Goal: Task Accomplishment & Management: Manage account settings

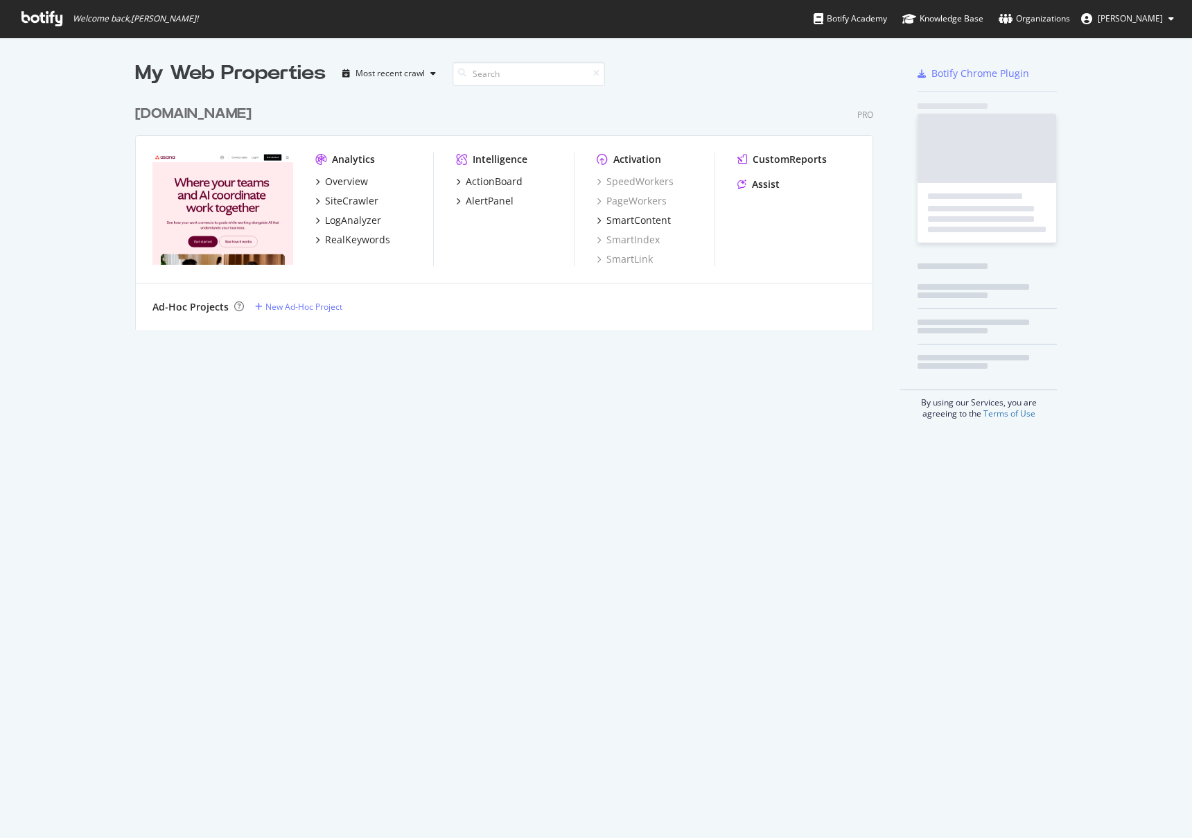
scroll to position [232, 739]
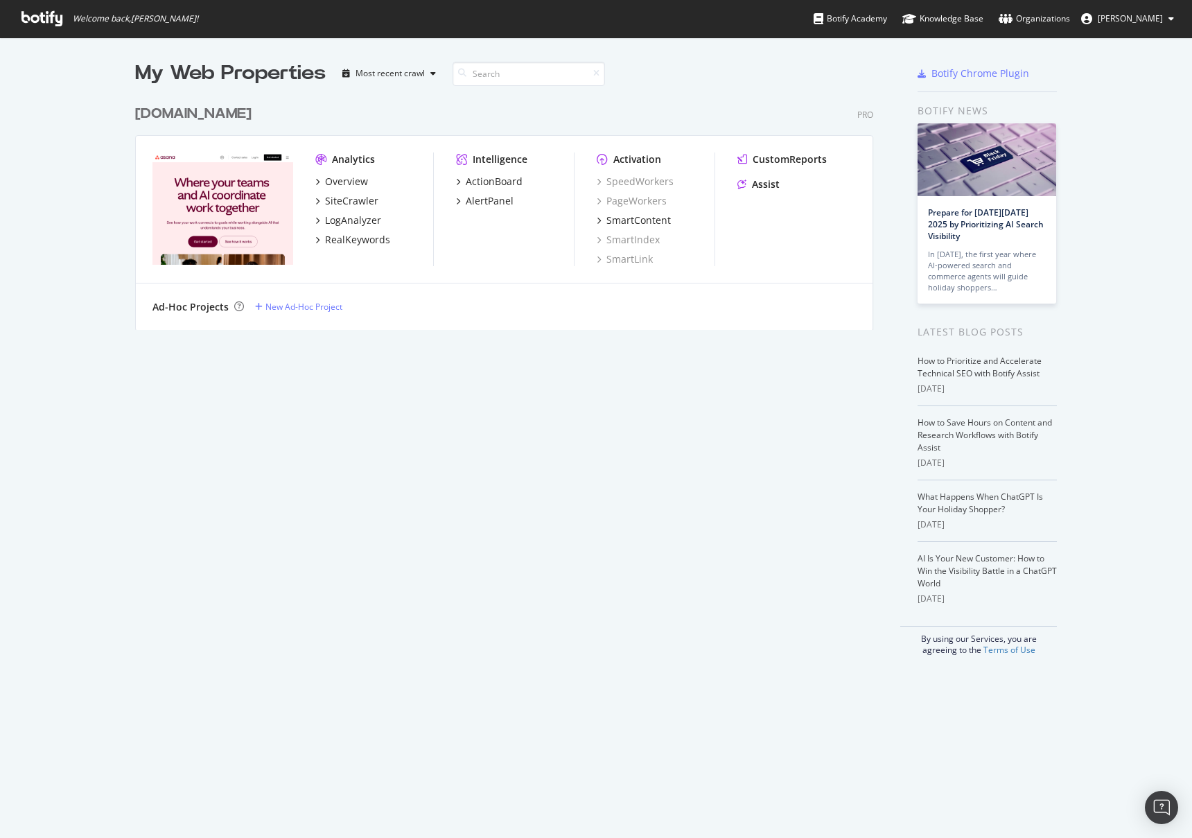
click at [208, 100] on div "[DOMAIN_NAME] Pro Analytics Overview SiteCrawler LogAnalyzer RealKeywords Intel…" at bounding box center [509, 208] width 749 height 242
click at [204, 112] on div "[DOMAIN_NAME]" at bounding box center [193, 114] width 116 height 20
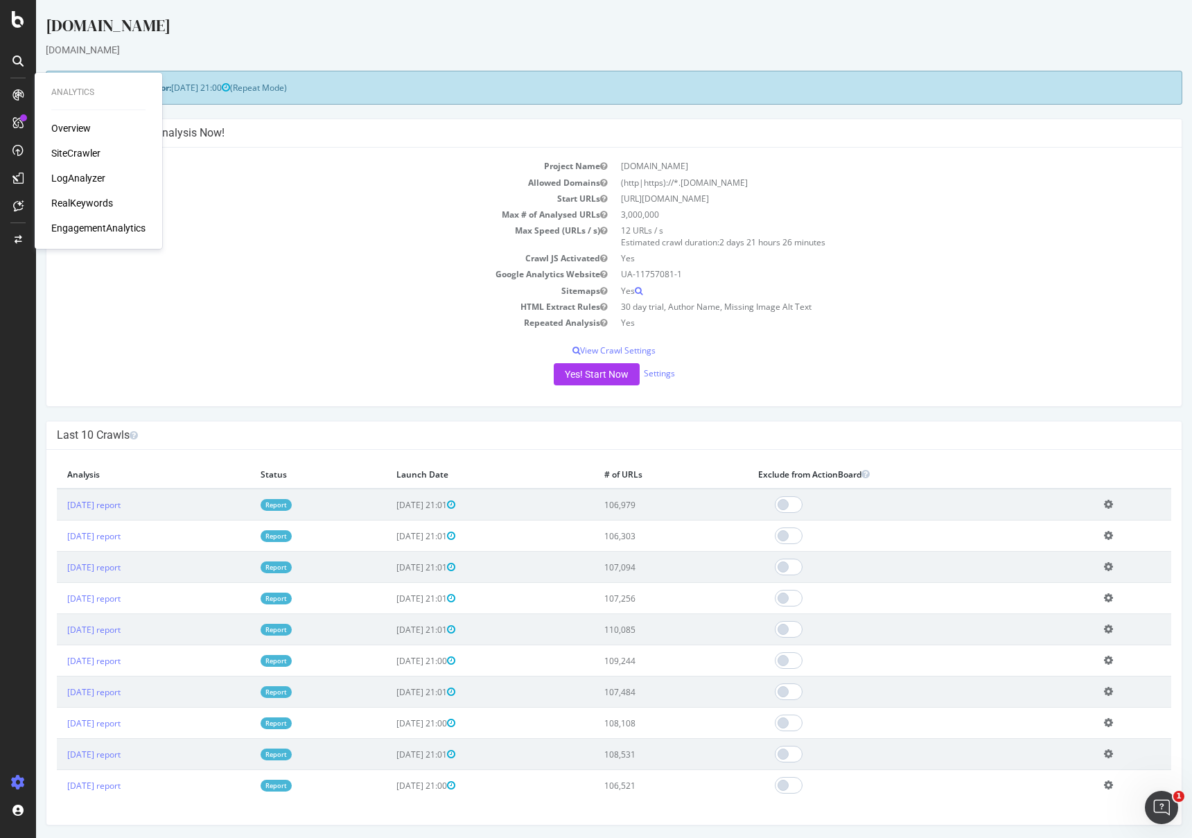
click at [81, 131] on div "Overview" at bounding box center [70, 128] width 39 height 14
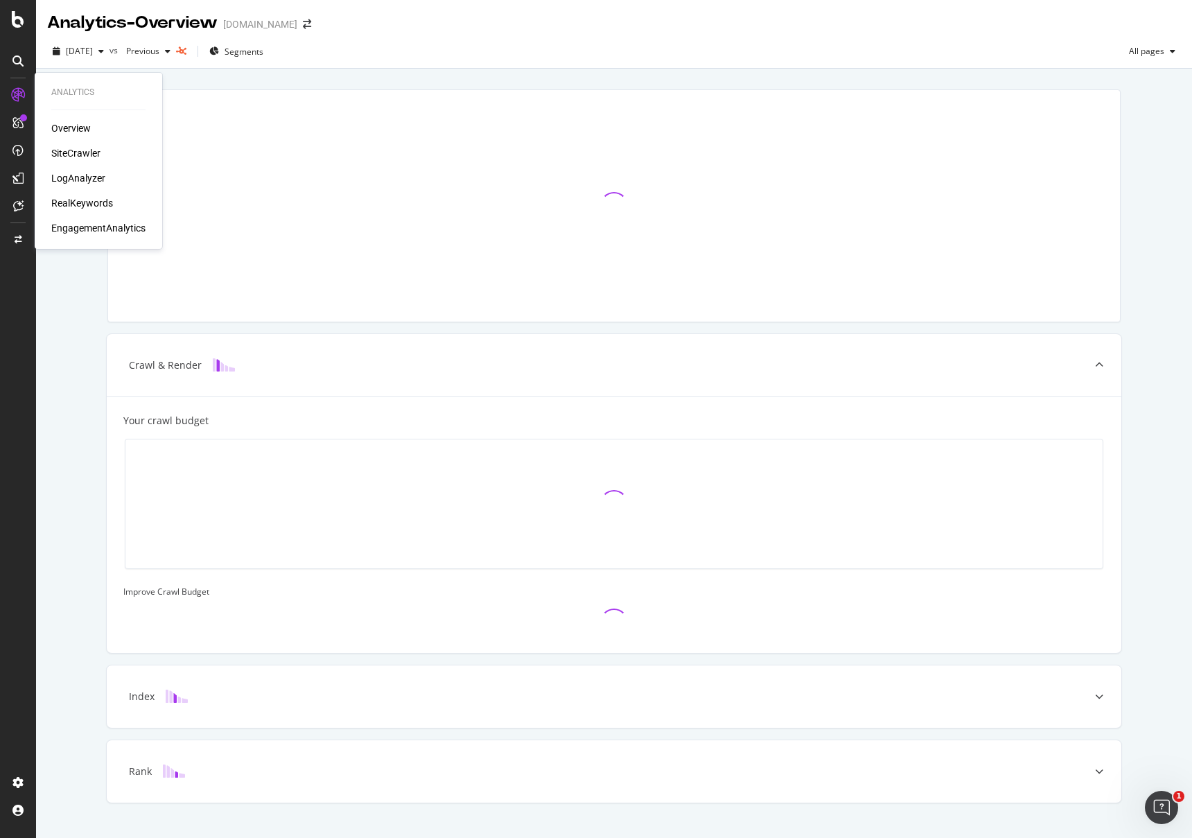
click at [78, 153] on div "SiteCrawler" at bounding box center [75, 153] width 49 height 14
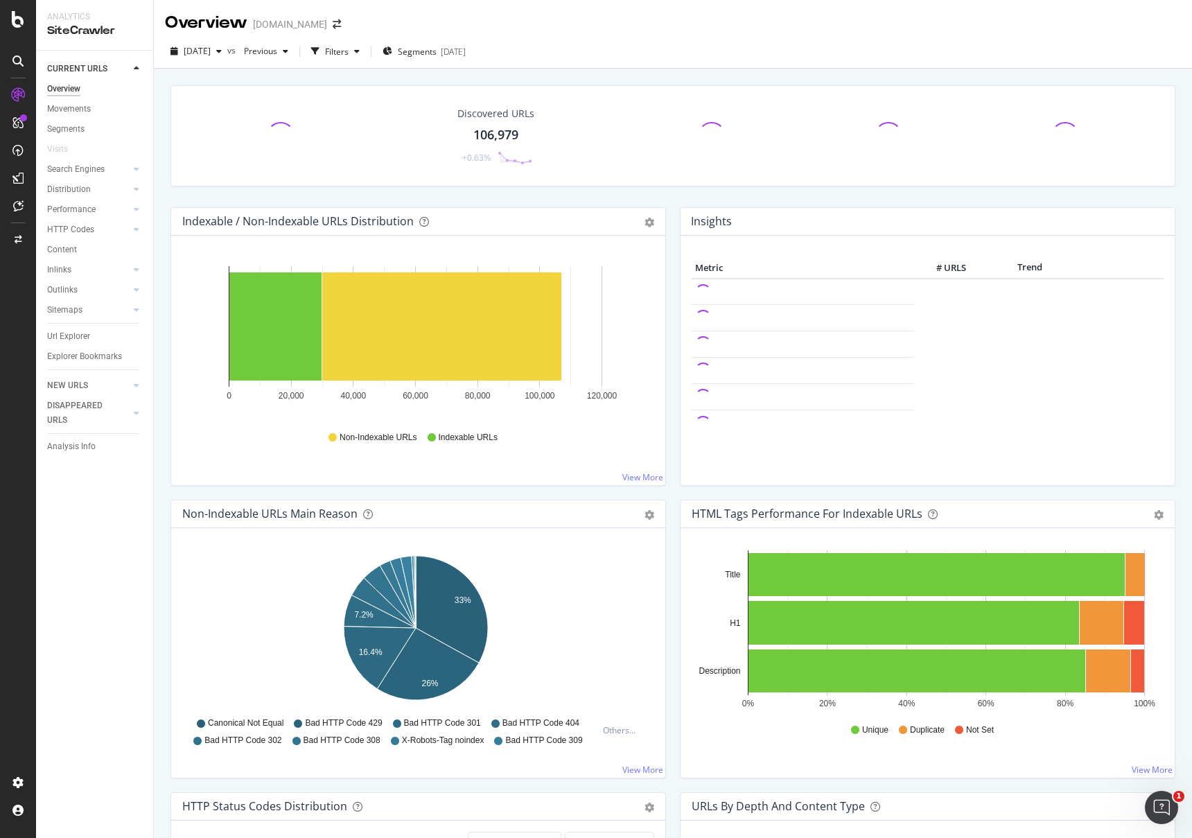
click at [118, 323] on div at bounding box center [93, 323] width 92 height 1
click at [122, 312] on div at bounding box center [123, 310] width 14 height 14
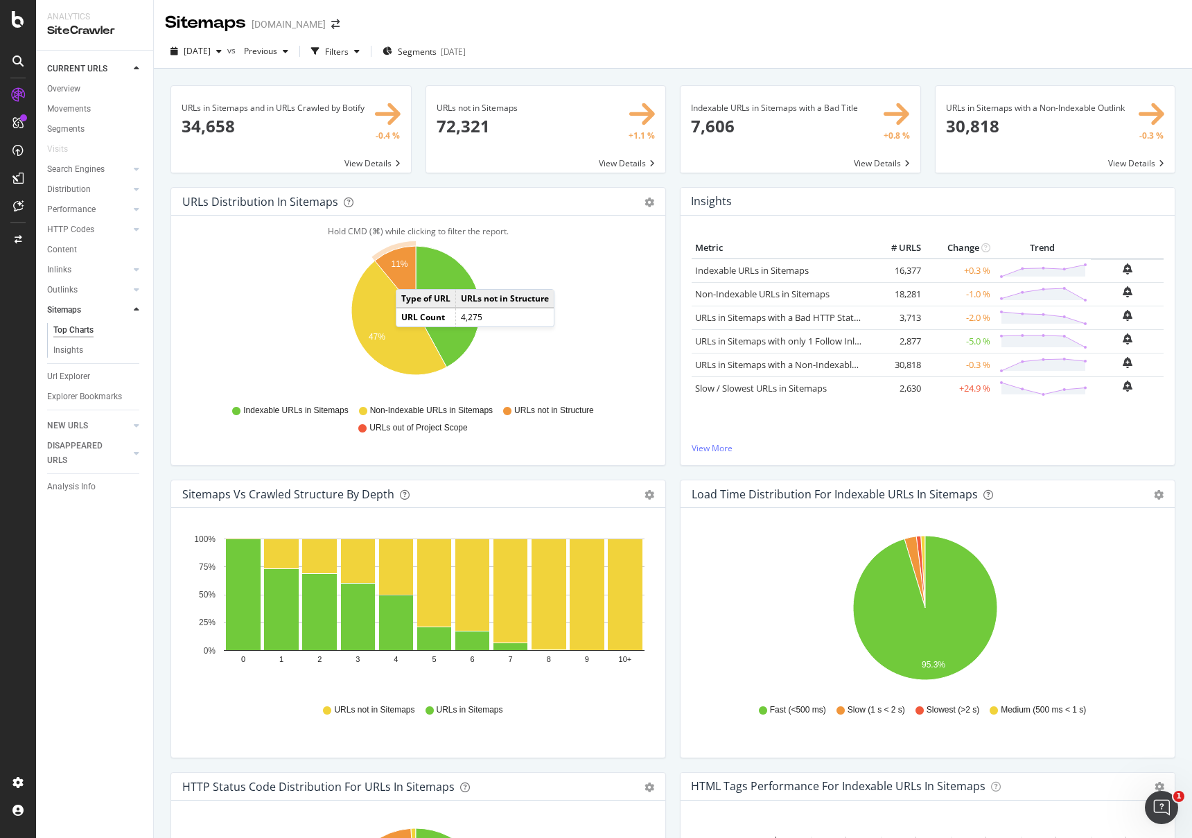
click at [409, 275] on icon "A chart." at bounding box center [395, 278] width 41 height 64
click at [412, 273] on icon "A chart." at bounding box center [395, 278] width 41 height 64
click at [400, 275] on icon "A chart." at bounding box center [395, 278] width 41 height 64
click at [400, 274] on icon "A chart." at bounding box center [395, 278] width 41 height 64
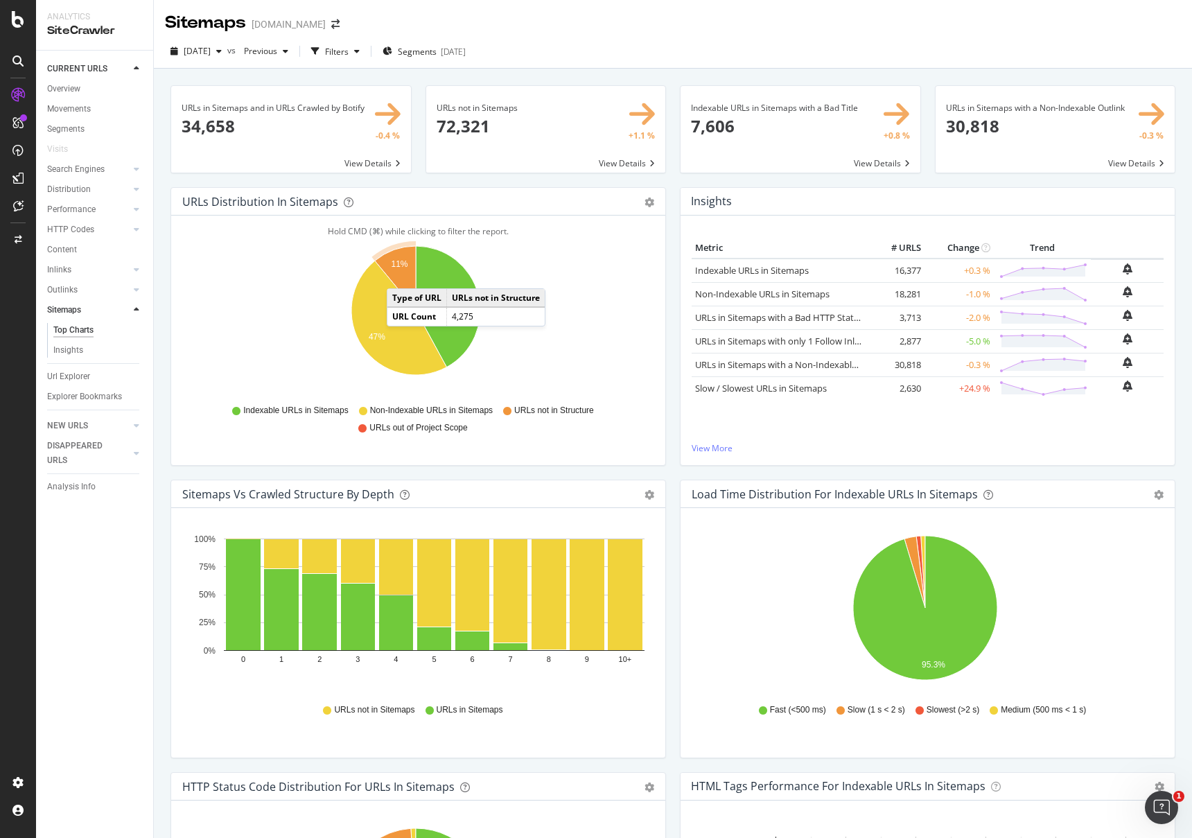
click at [400, 273] on icon "A chart." at bounding box center [395, 278] width 41 height 64
click at [400, 272] on icon "A chart." at bounding box center [395, 278] width 41 height 64
click at [399, 260] on text "11%" at bounding box center [399, 265] width 17 height 10
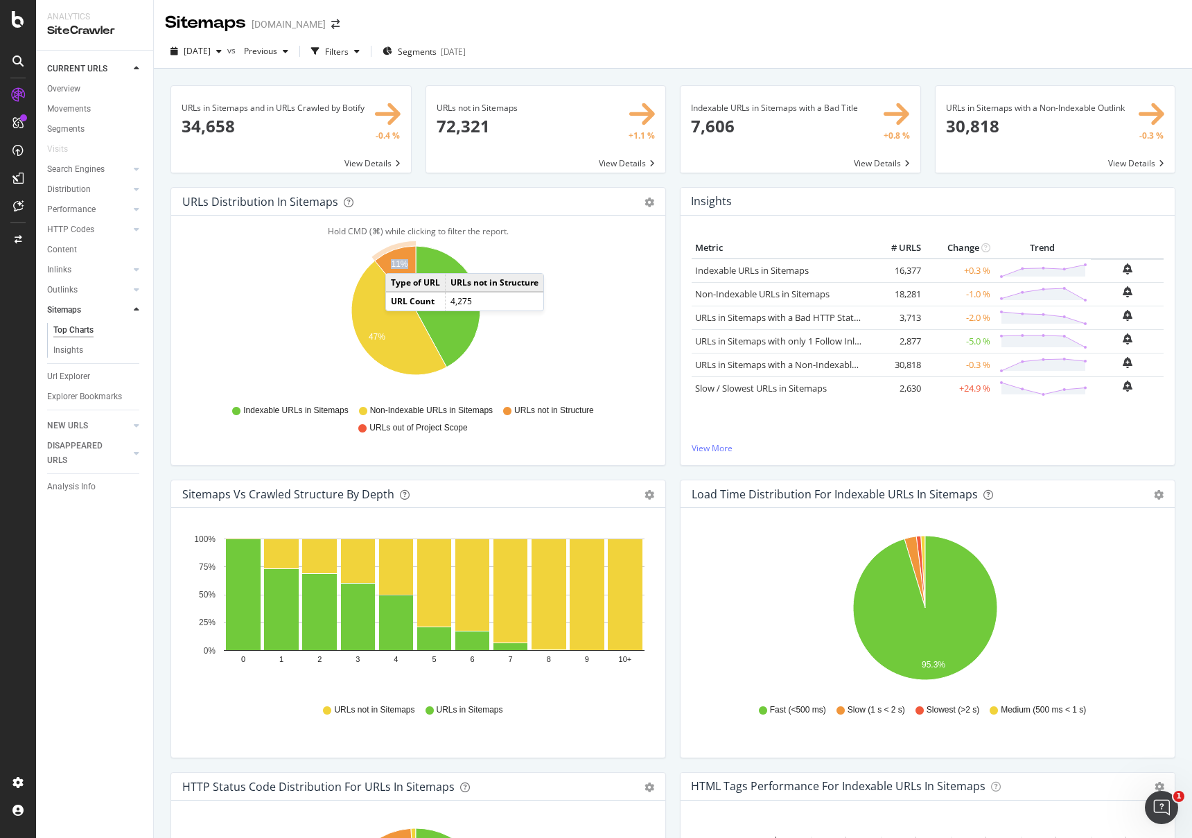
click at [399, 260] on text "11%" at bounding box center [399, 265] width 17 height 10
click at [439, 280] on icon "A chart." at bounding box center [448, 306] width 64 height 121
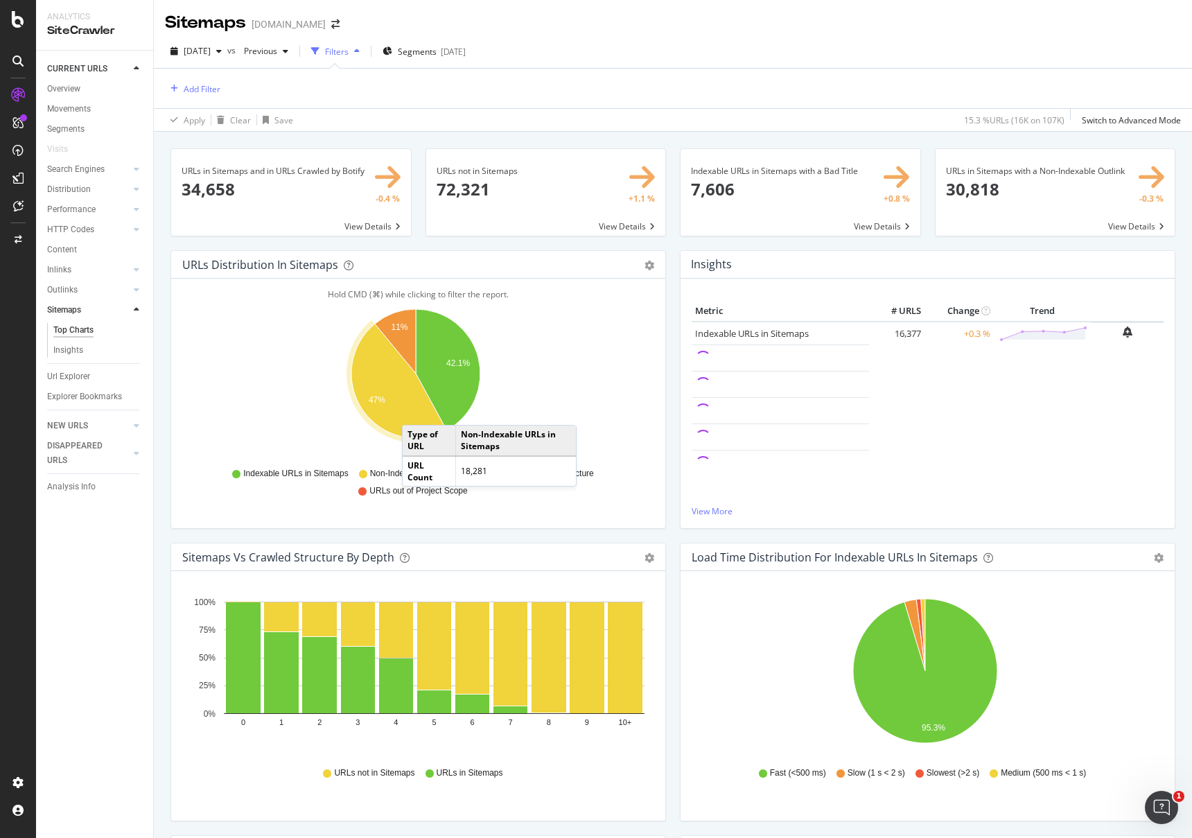
drag, startPoint x: 435, startPoint y: 429, endPoint x: 416, endPoint y: 410, distance: 26.9
click at [416, 410] on icon "A chart." at bounding box center [398, 381] width 95 height 114
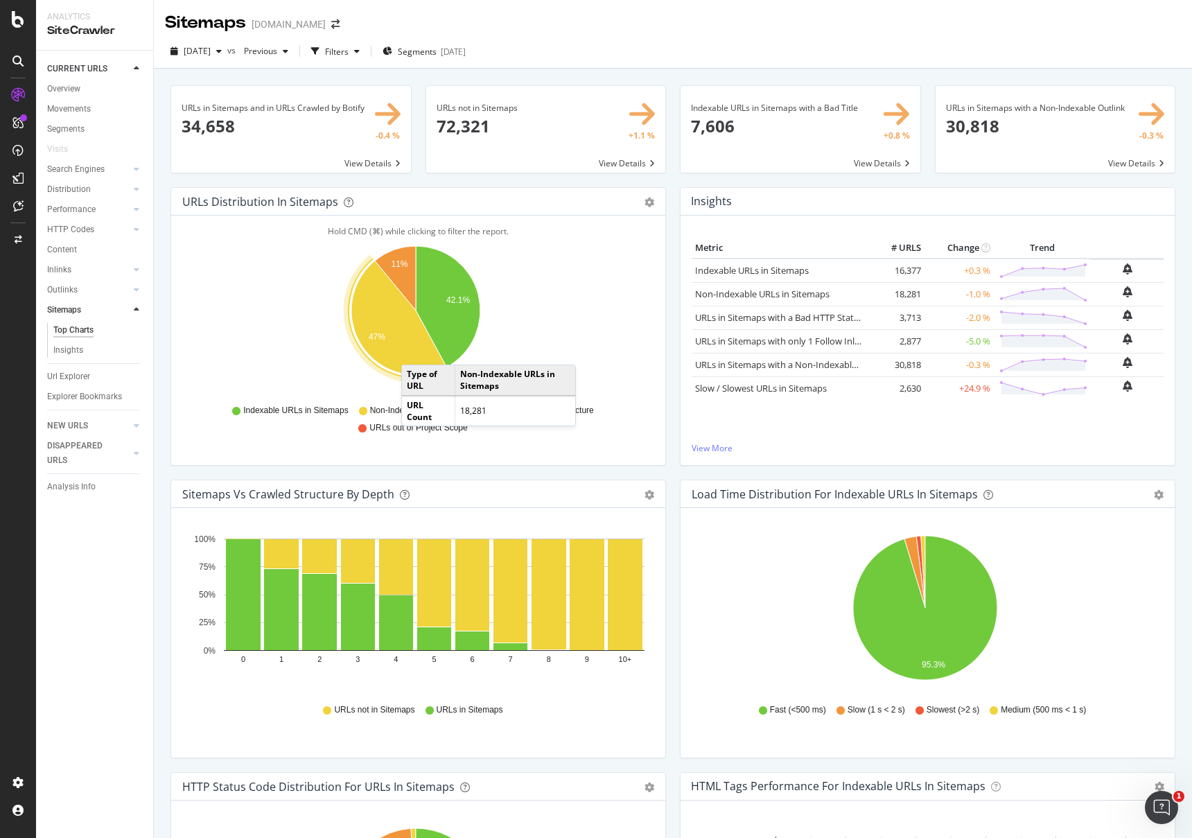
click at [415, 351] on icon "A chart." at bounding box center [398, 318] width 95 height 114
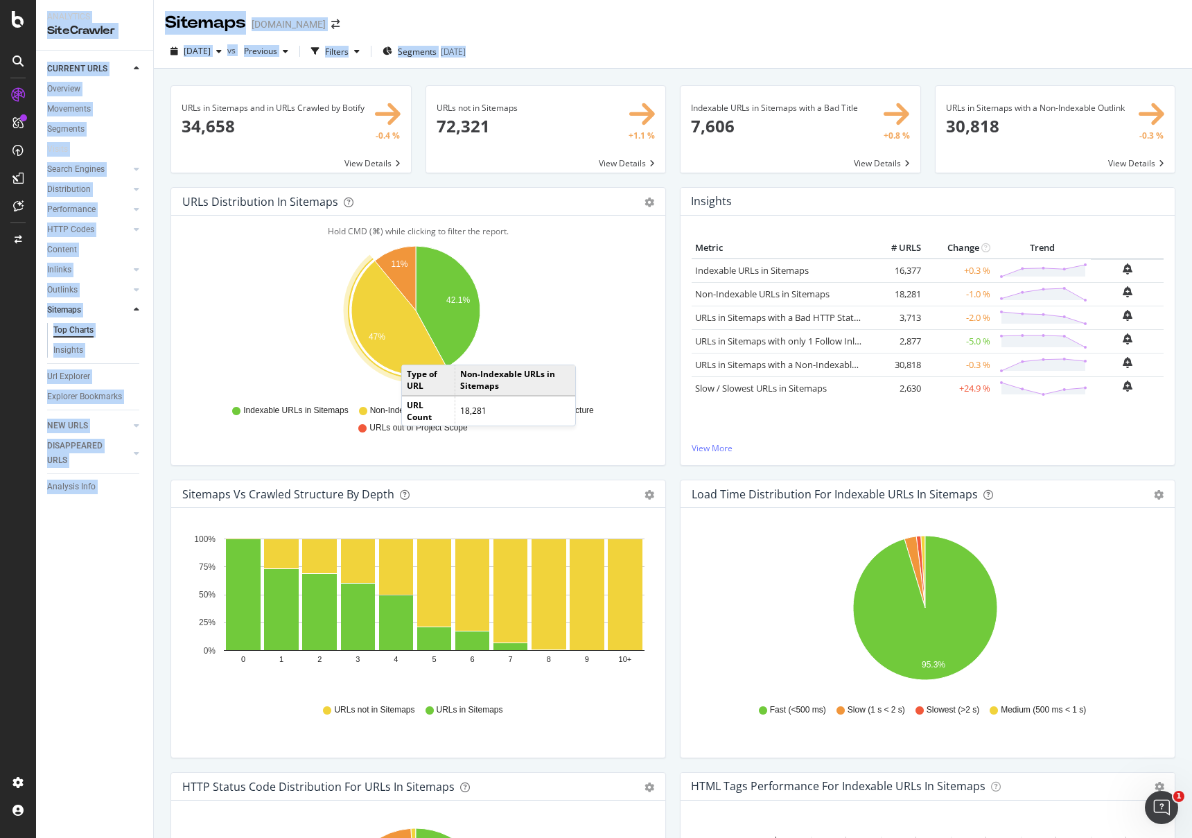
click at [415, 351] on div "URLs in Sitemaps and in URLs Crawled by Botify 34,658 -0.4 % View Details URLs …" at bounding box center [673, 488] width 1038 height 838
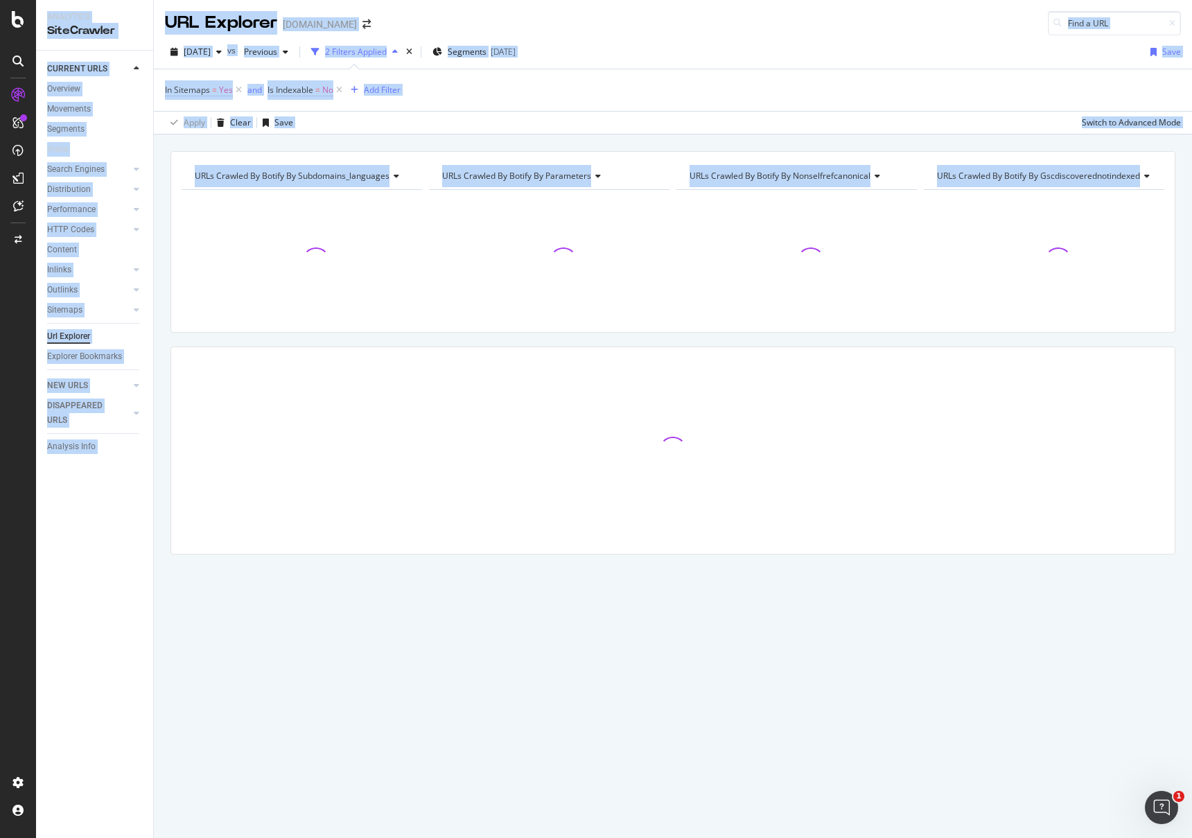
click at [415, 351] on div at bounding box center [672, 450] width 1003 height 206
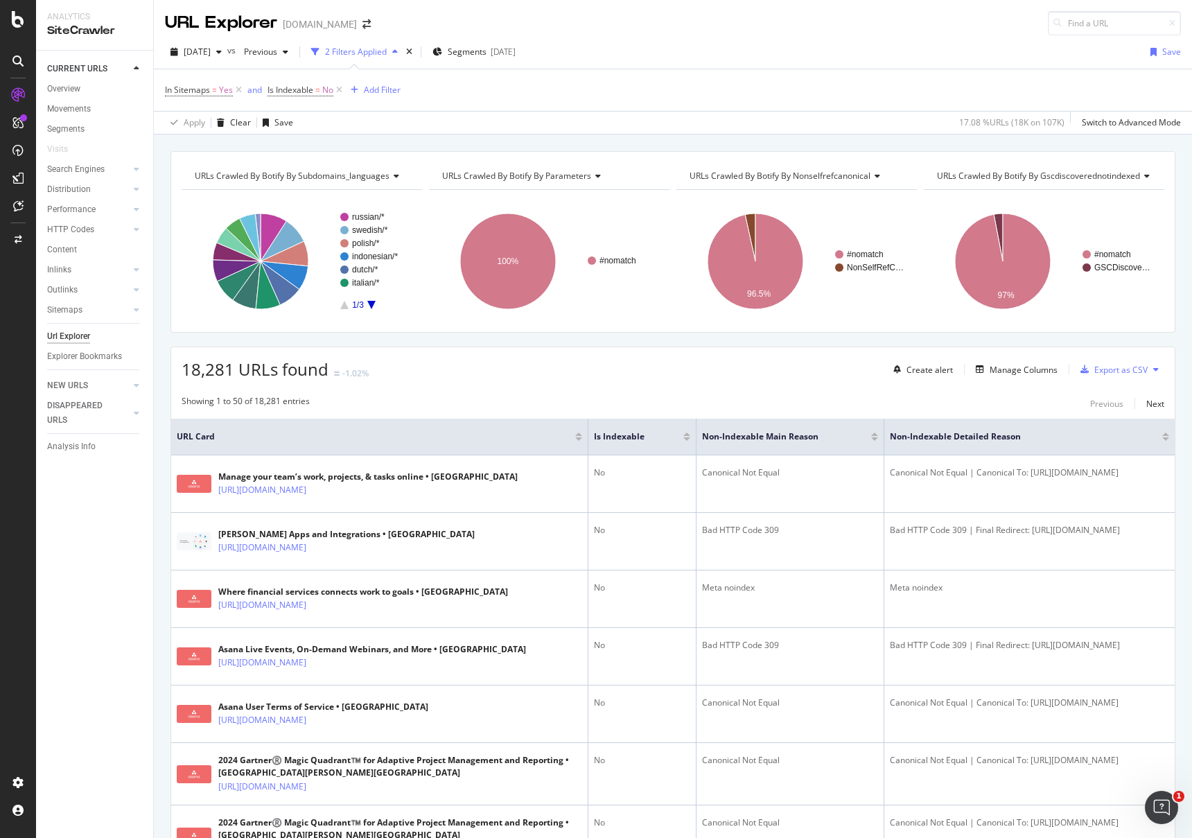
click at [481, 403] on div "Showing 1 to 50 of 18,281 entries Previous Next" at bounding box center [672, 403] width 1003 height 17
drag, startPoint x: 481, startPoint y: 403, endPoint x: 472, endPoint y: 405, distance: 8.4
click at [466, 396] on div "Showing 1 to 50 of 18,281 entries Previous Next" at bounding box center [672, 403] width 1003 height 17
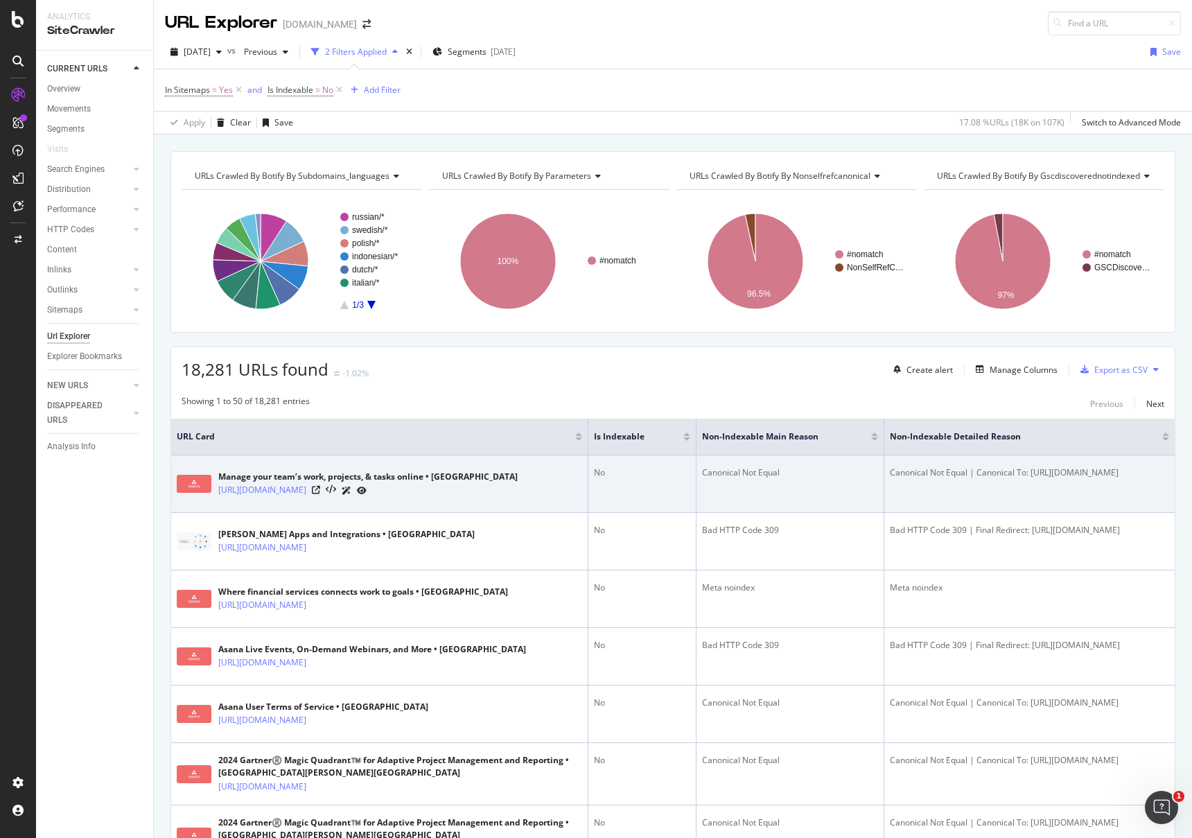
click at [314, 490] on div at bounding box center [339, 490] width 55 height 15
click at [312, 493] on icon at bounding box center [316, 490] width 8 height 8
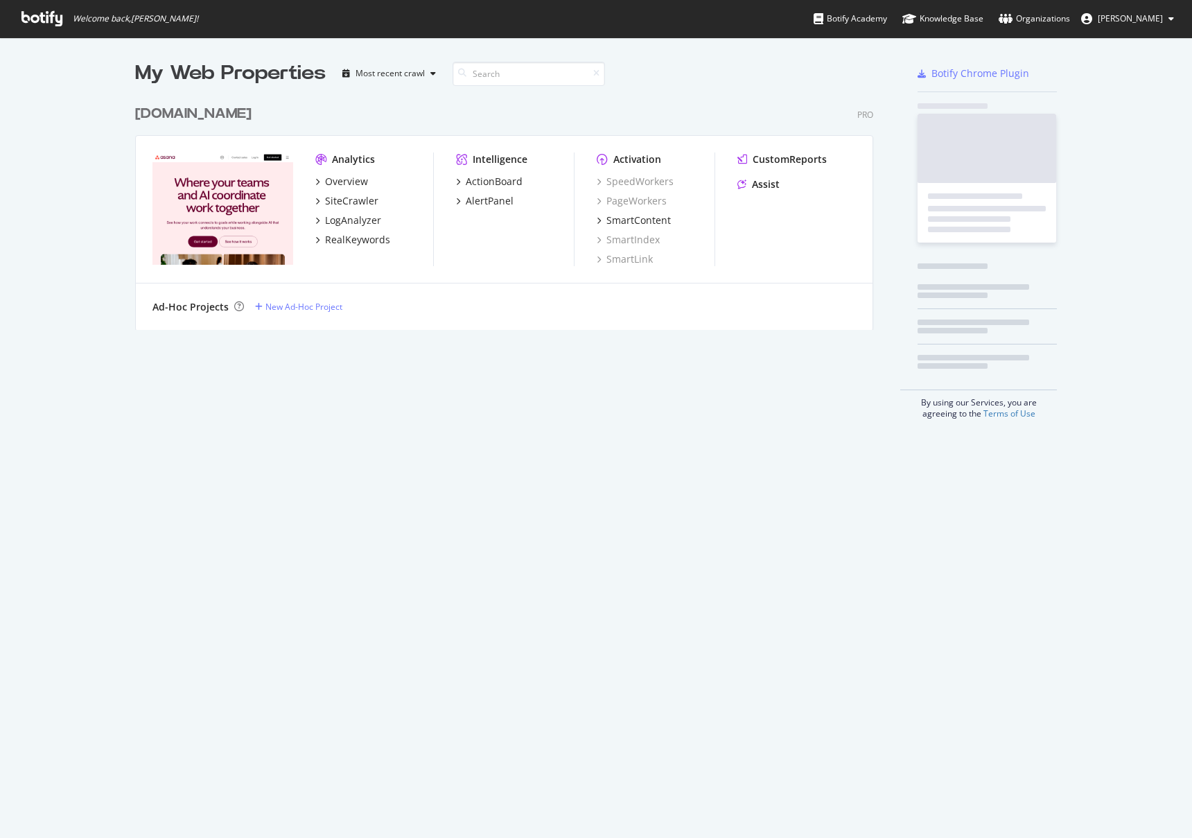
scroll to position [232, 739]
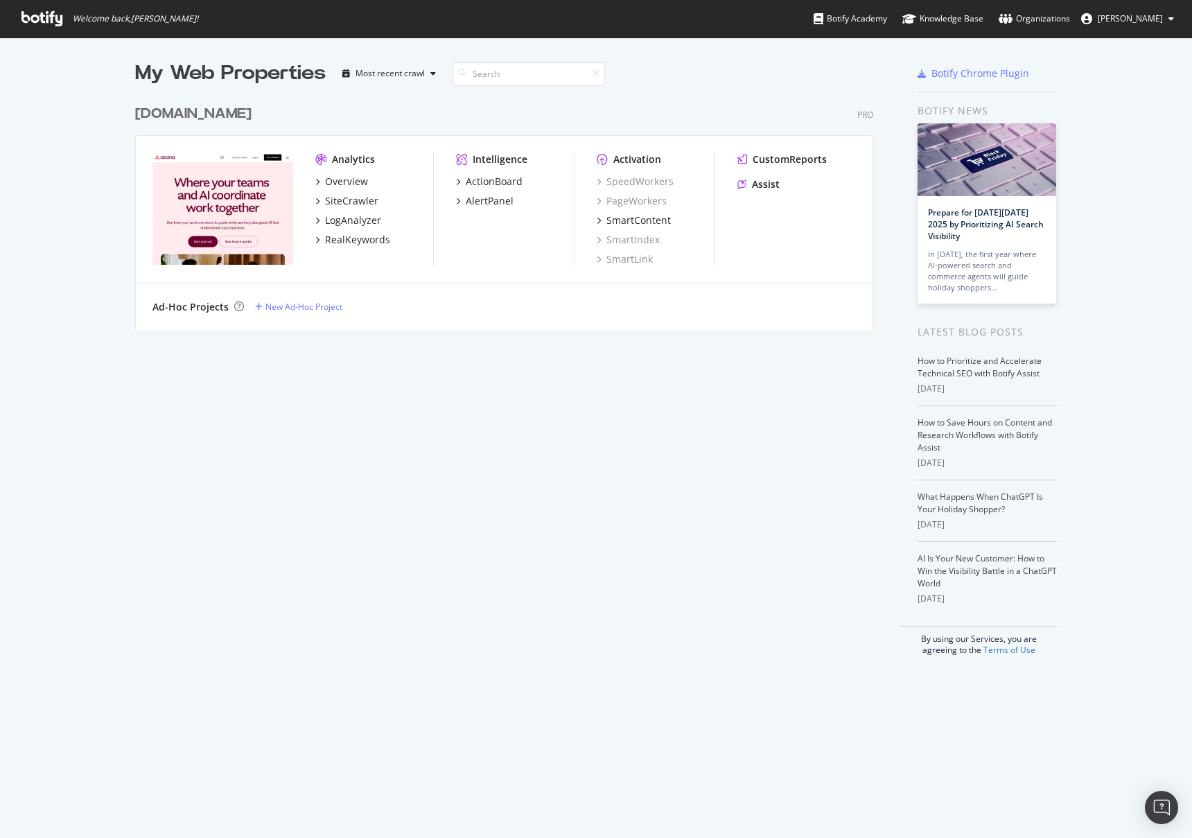
click at [229, 118] on div "[DOMAIN_NAME]" at bounding box center [193, 114] width 116 height 20
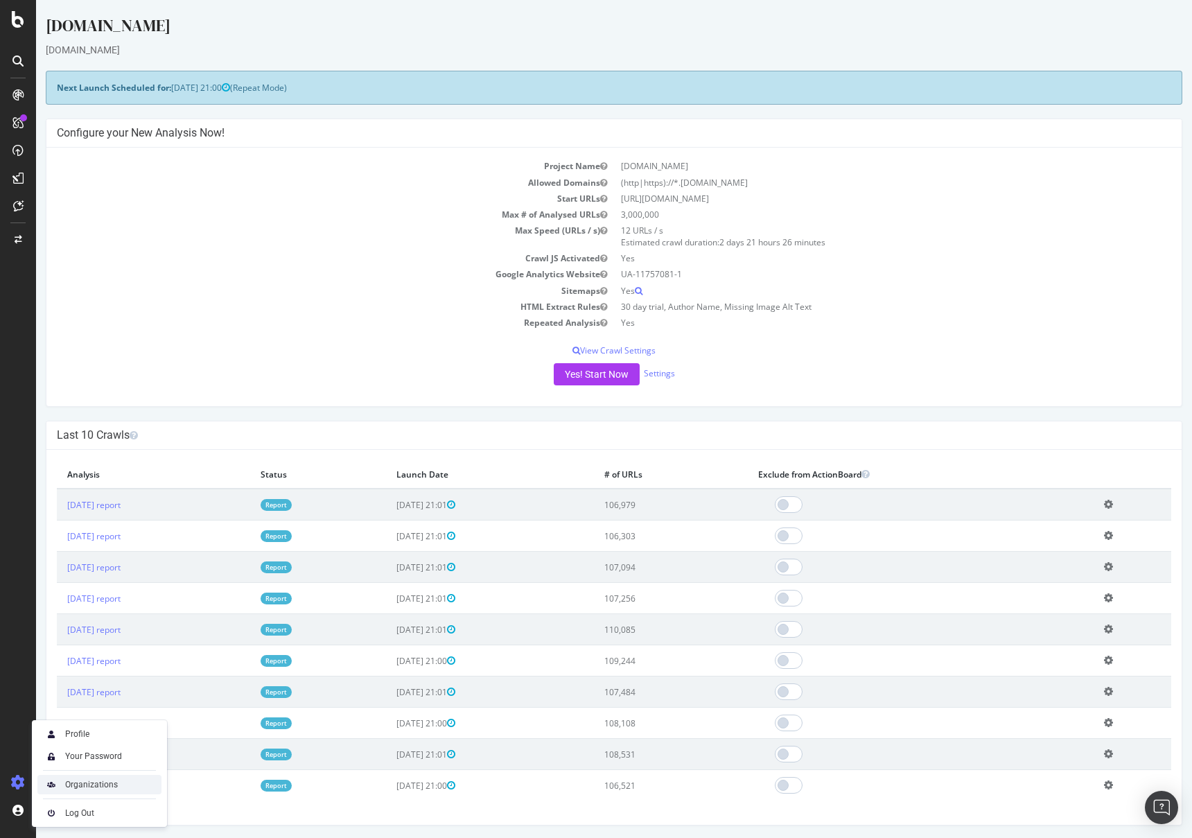
click at [82, 788] on div "Organizations" at bounding box center [91, 784] width 53 height 11
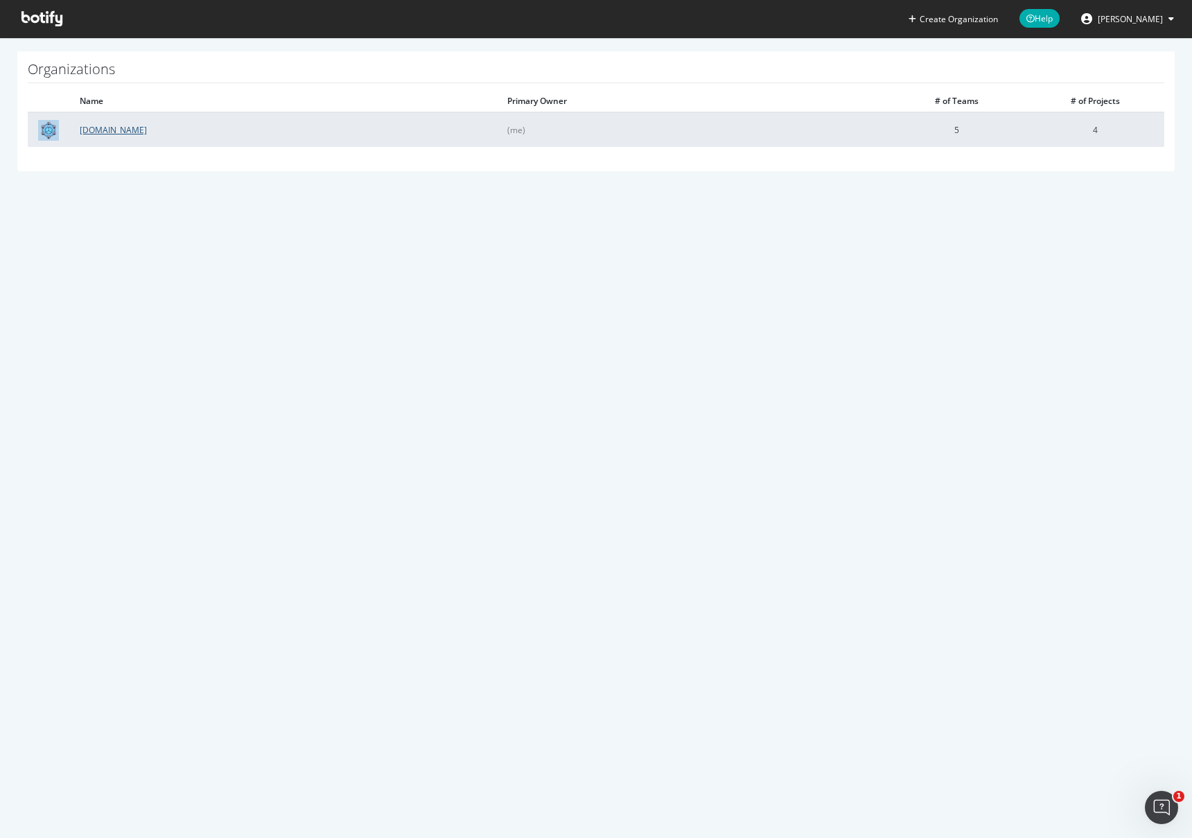
click at [89, 133] on link "[DOMAIN_NAME]" at bounding box center [113, 130] width 67 height 12
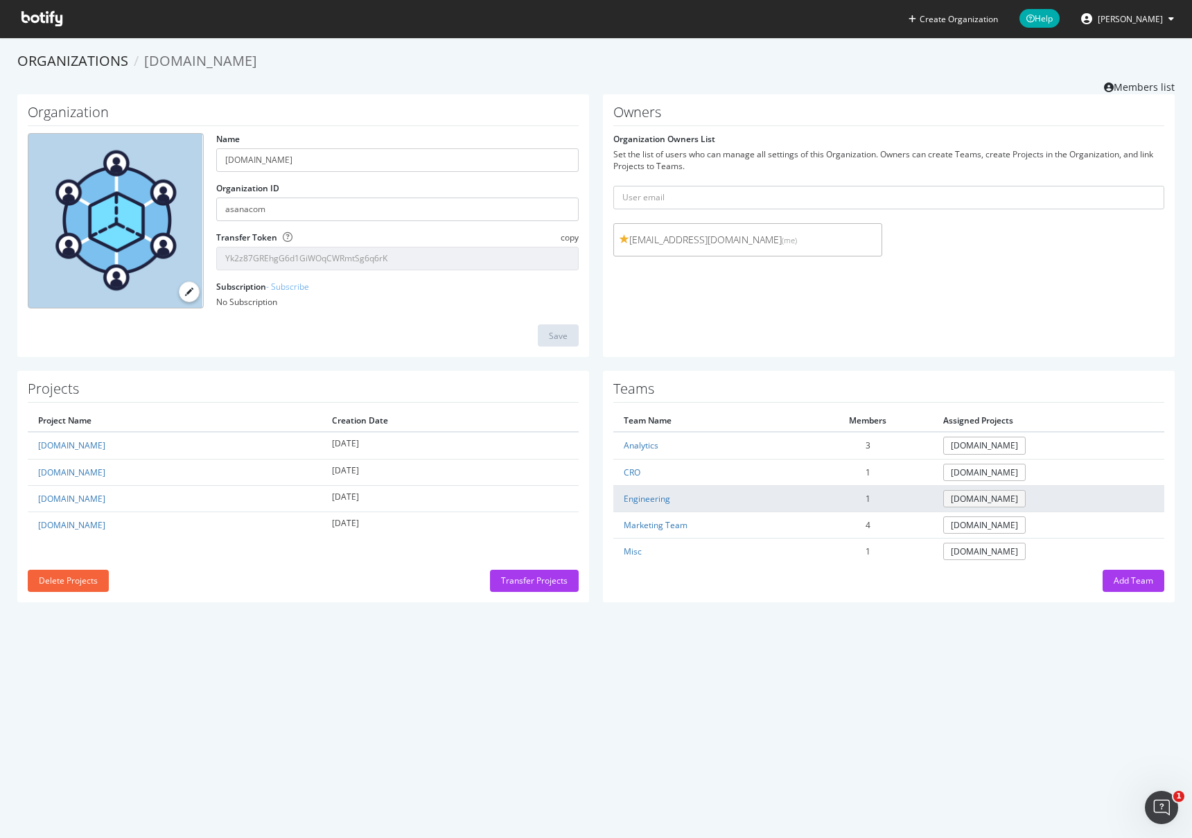
click at [984, 503] on link "[DOMAIN_NAME]" at bounding box center [984, 498] width 82 height 17
click at [628, 502] on link "Engineering" at bounding box center [647, 499] width 46 height 12
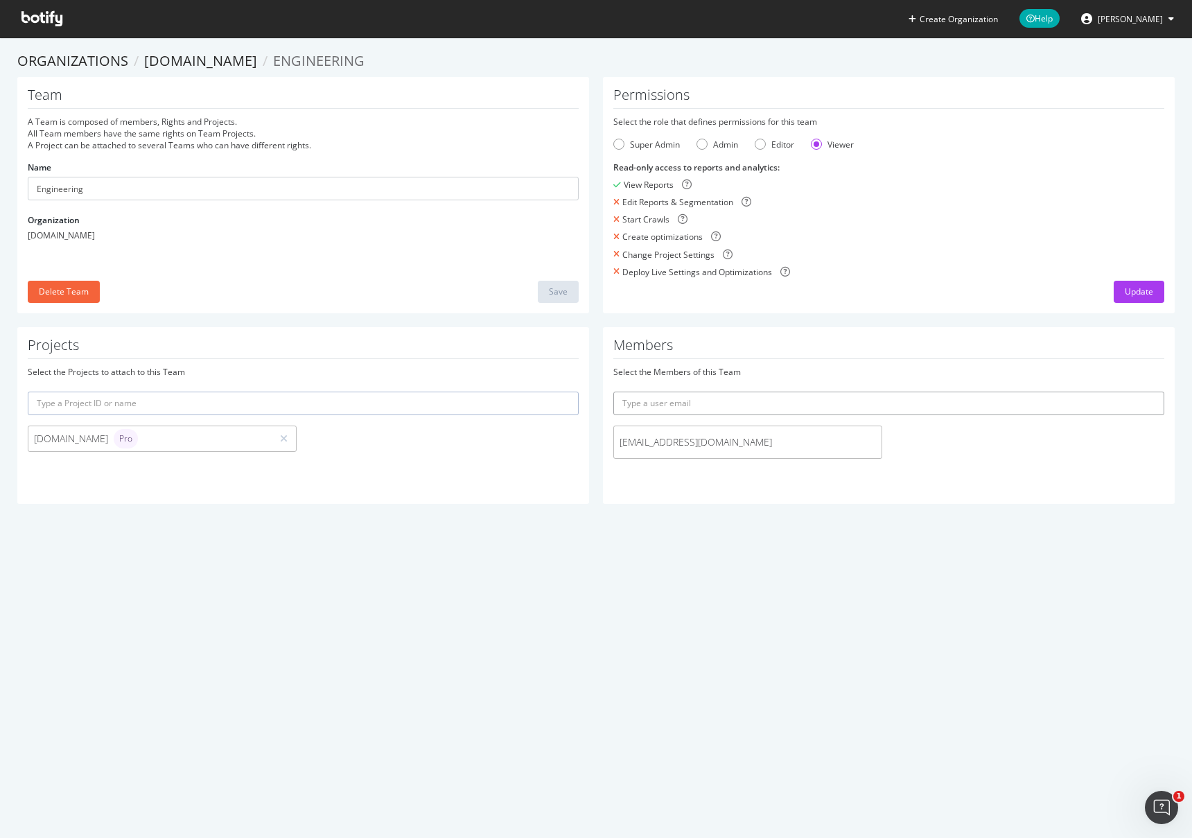
click at [707, 405] on input "text" at bounding box center [888, 403] width 551 height 24
click at [671, 399] on input "[PERSON_NAME]" at bounding box center [888, 403] width 551 height 24
paste input "[PERSON_NAME][EMAIL_ADDRESS][DOMAIN_NAME]"
type input "[EMAIL_ADDRESS][DOMAIN_NAME]"
click at [1149, 400] on icon "submit" at bounding box center [1154, 403] width 10 height 8
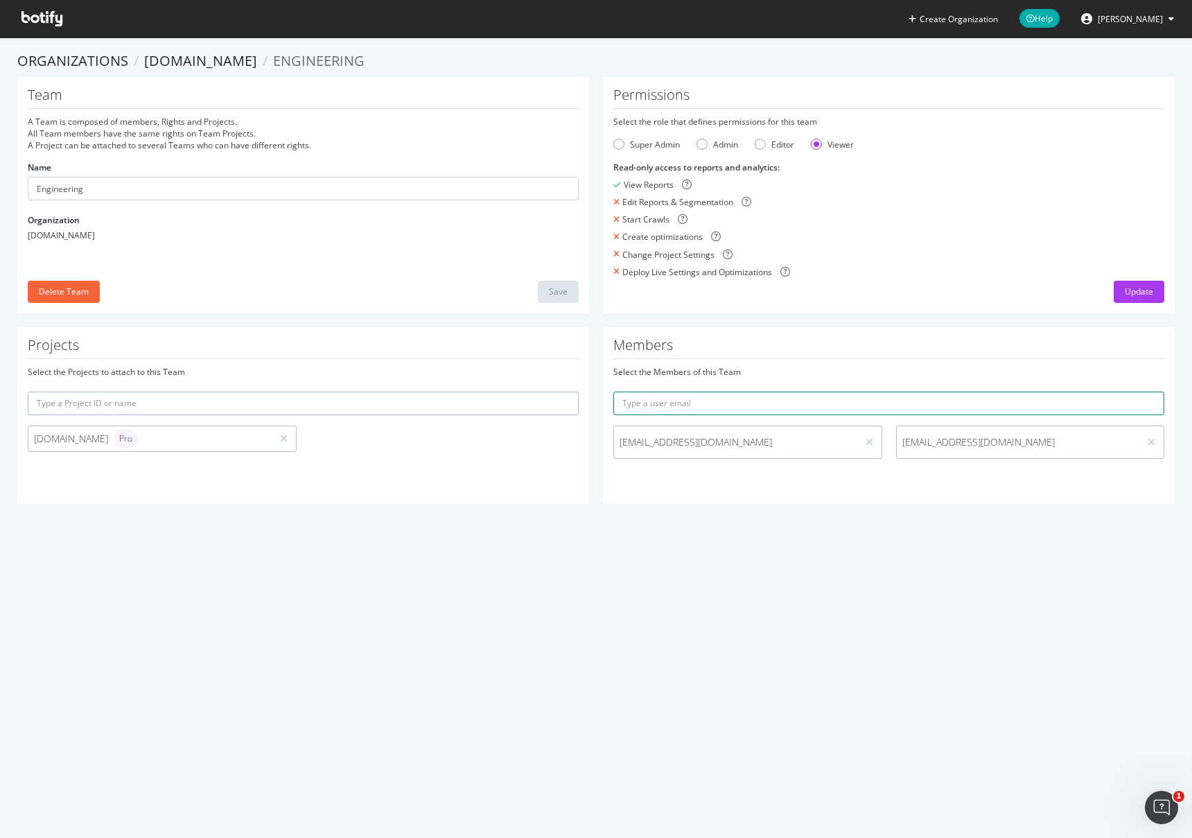
click at [739, 400] on input "text" at bounding box center [888, 403] width 551 height 24
type input "[PERSON_NAME][EMAIL_ADDRESS][DOMAIN_NAME]"
click at [1140, 391] on button "submit" at bounding box center [1152, 403] width 24 height 24
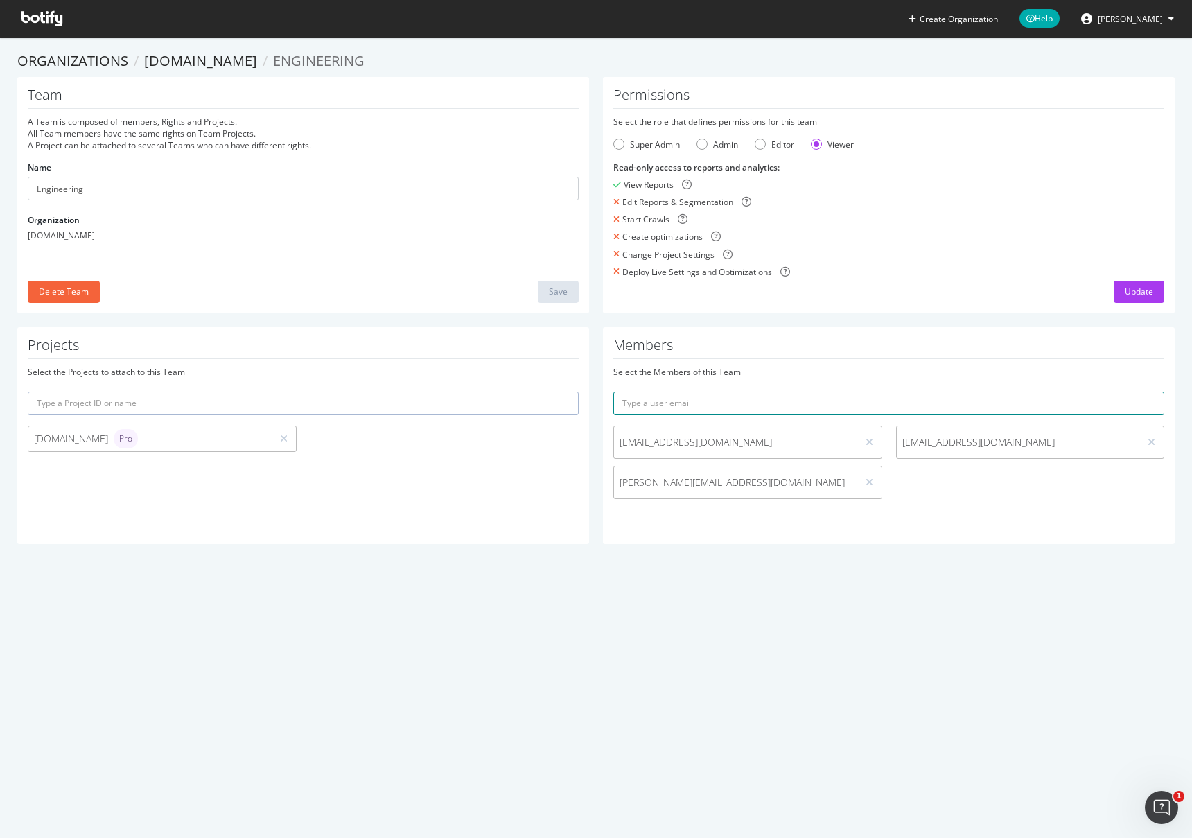
drag, startPoint x: 670, startPoint y: 394, endPoint x: 675, endPoint y: 386, distance: 10.0
click at [671, 391] on input "text" at bounding box center [888, 403] width 551 height 24
paste input "[EMAIL_ADDRESS][DOMAIN_NAME]"
type input "[PERSON_NAME][EMAIL_ADDRESS][DOMAIN_NAME]"
click at [1140, 391] on button "submit" at bounding box center [1152, 403] width 24 height 24
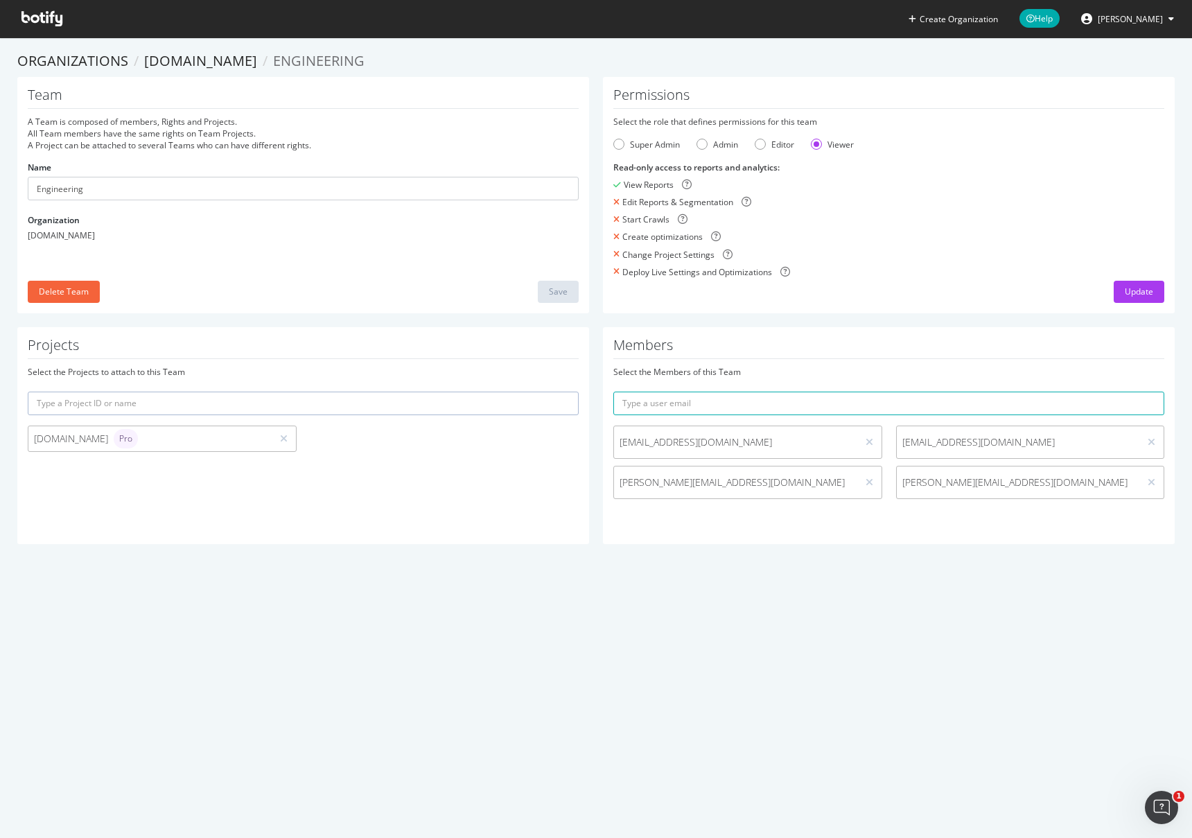
click at [348, 602] on div "Create Organization Help [PERSON_NAME] Organizations [DOMAIN_NAME] Engineering …" at bounding box center [596, 419] width 1192 height 838
drag, startPoint x: 338, startPoint y: 651, endPoint x: 95, endPoint y: 639, distance: 243.5
click at [125, 655] on div "Create Organization Help [PERSON_NAME] Organizations [DOMAIN_NAME] Engineering …" at bounding box center [596, 419] width 1192 height 838
drag, startPoint x: 476, startPoint y: 514, endPoint x: 461, endPoint y: 522, distance: 16.4
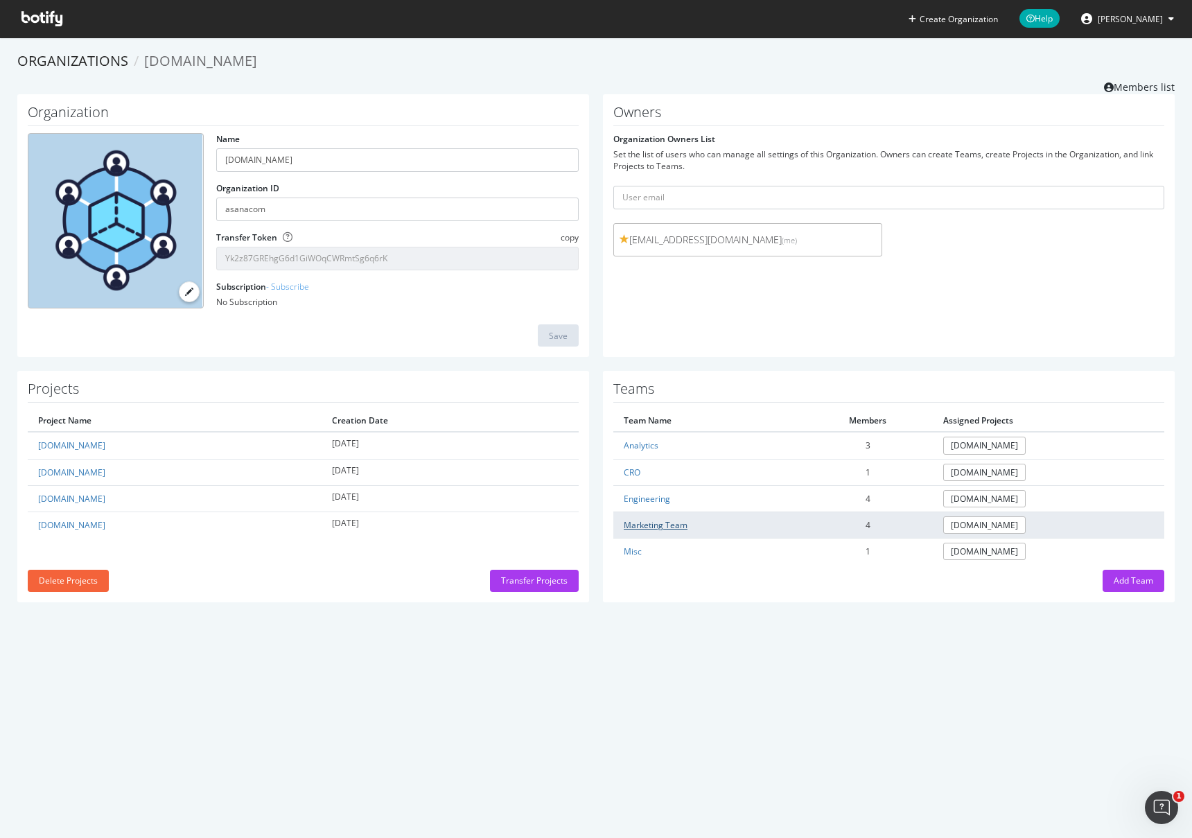
click at [671, 524] on link "Marketing Team" at bounding box center [656, 525] width 64 height 12
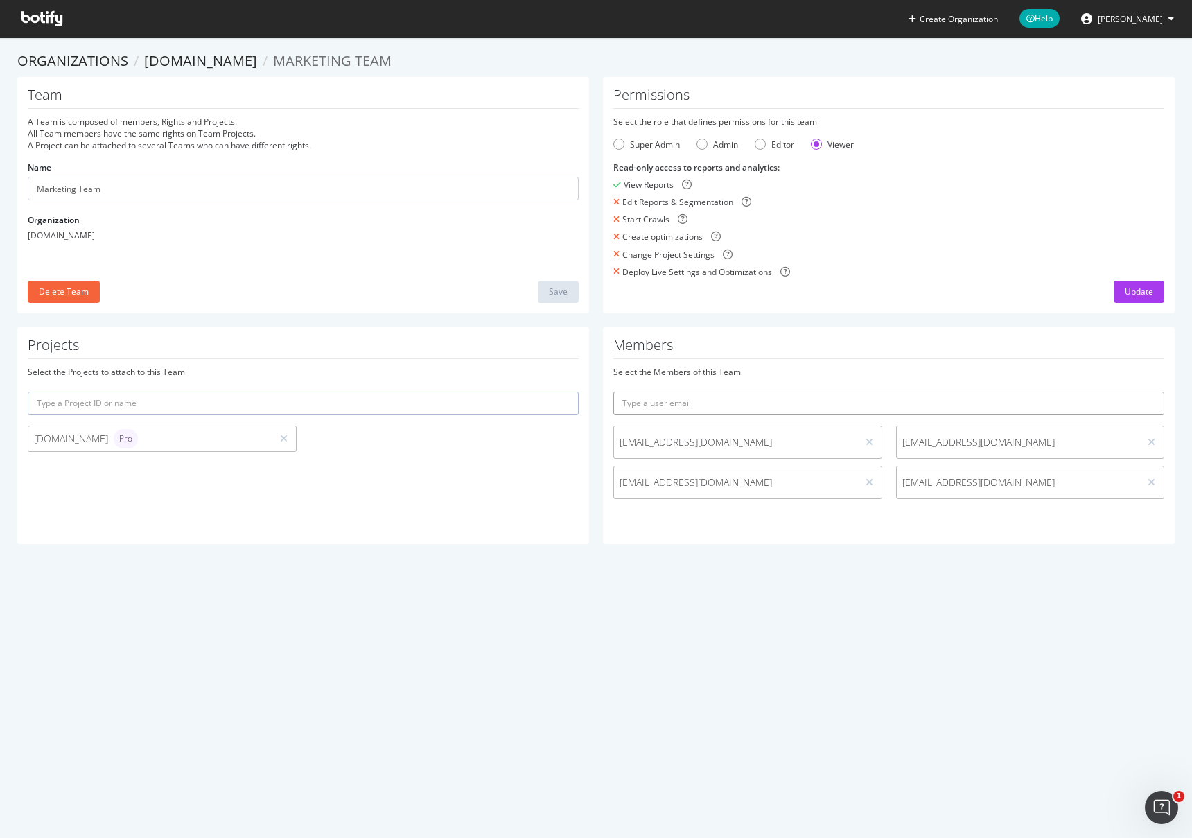
click at [720, 396] on input "text" at bounding box center [888, 403] width 551 height 24
click at [700, 404] on input "jordan" at bounding box center [888, 403] width 551 height 24
paste input "[EMAIL_ADDRESS][DOMAIN_NAME]"
click at [777, 407] on input "[EMAIL_ADDRESS][DOMAIN_NAME]" at bounding box center [888, 403] width 551 height 24
type input "[EMAIL_ADDRESS][DOMAIN_NAME]"
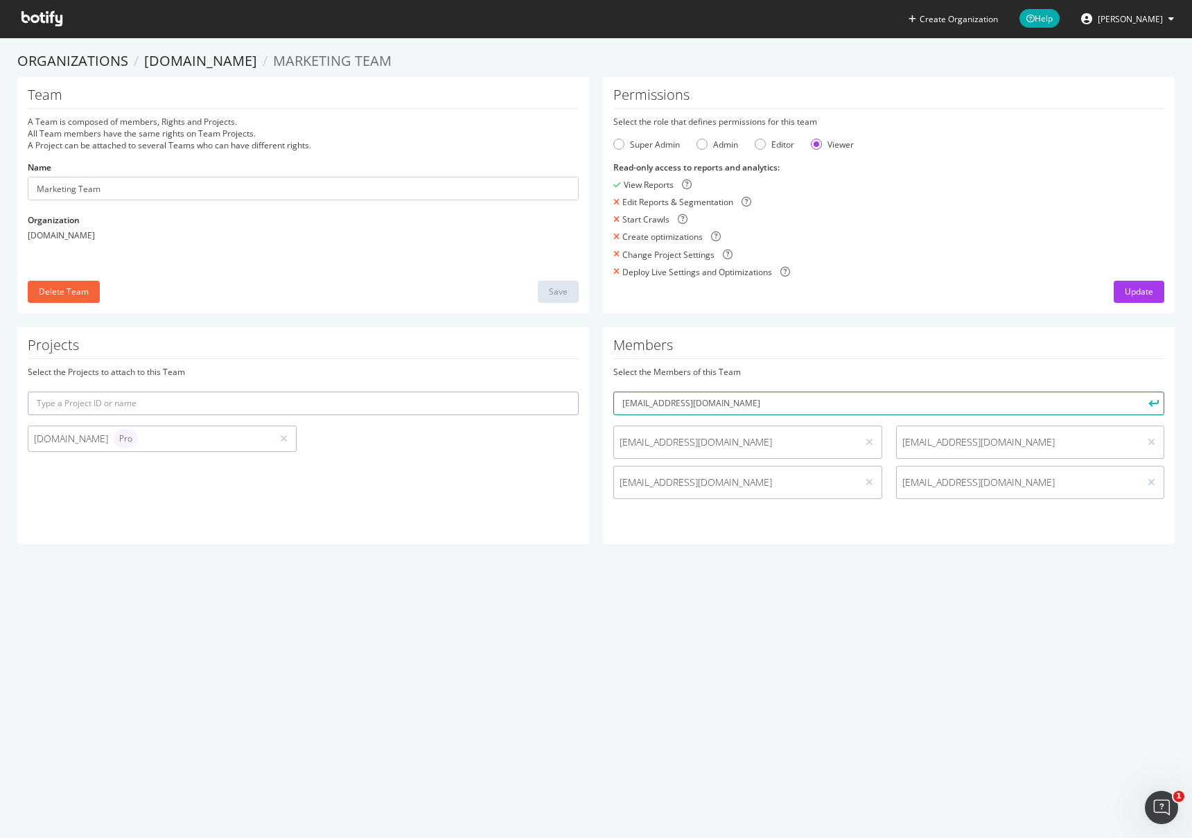
click at [1140, 391] on button "submit" at bounding box center [1152, 403] width 24 height 24
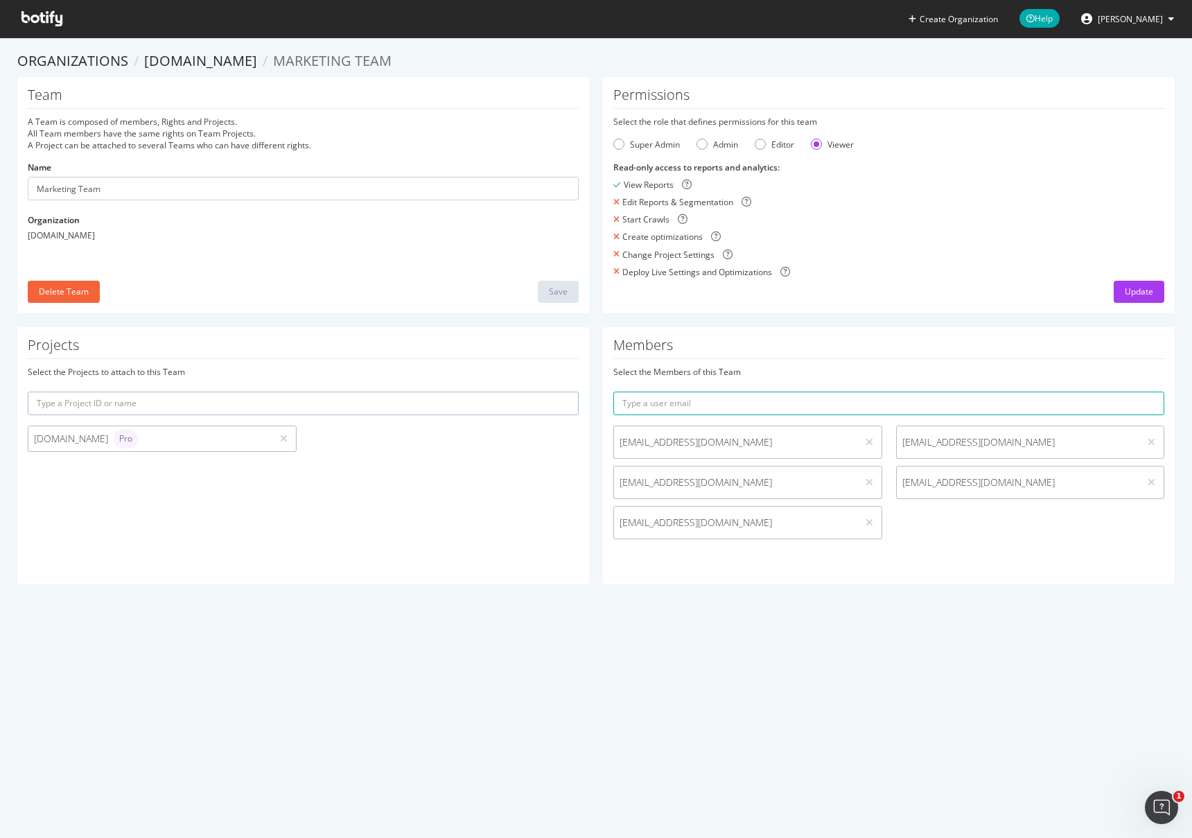
drag, startPoint x: 963, startPoint y: 657, endPoint x: 781, endPoint y: 657, distance: 181.5
click at [961, 658] on div "Create Organization Help [PERSON_NAME] Organizations [DOMAIN_NAME] Marketing Te…" at bounding box center [596, 419] width 1192 height 838
click at [200, 60] on link "[DOMAIN_NAME]" at bounding box center [200, 60] width 113 height 19
